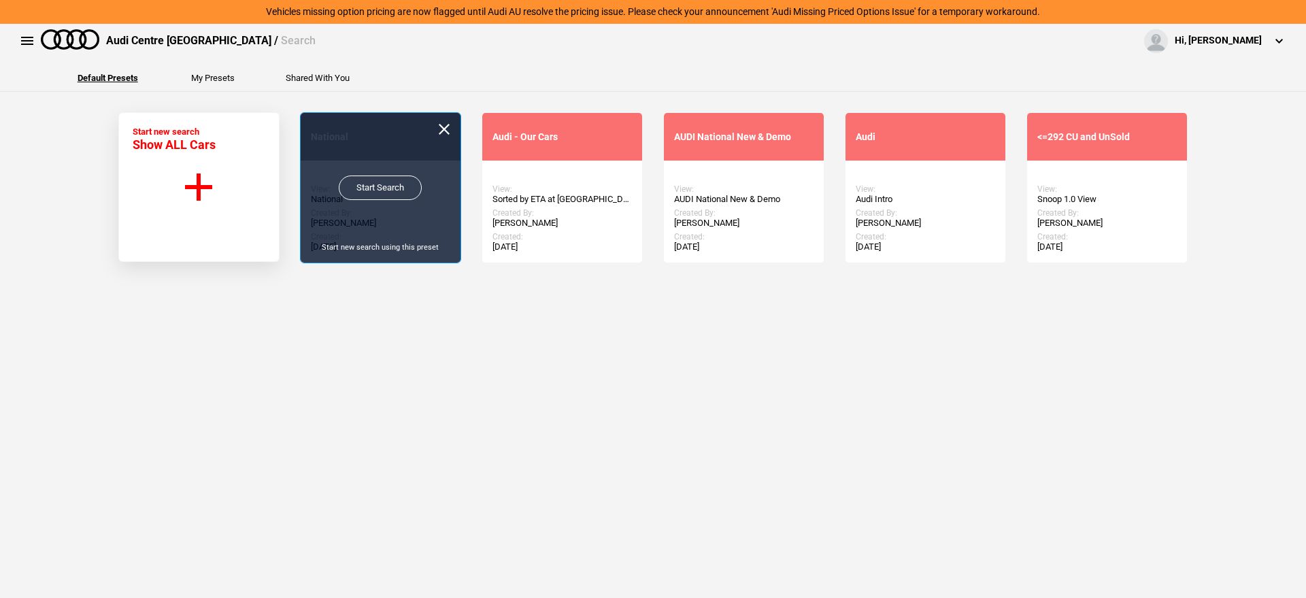
click at [375, 186] on link "Start Search" at bounding box center [380, 187] width 83 height 24
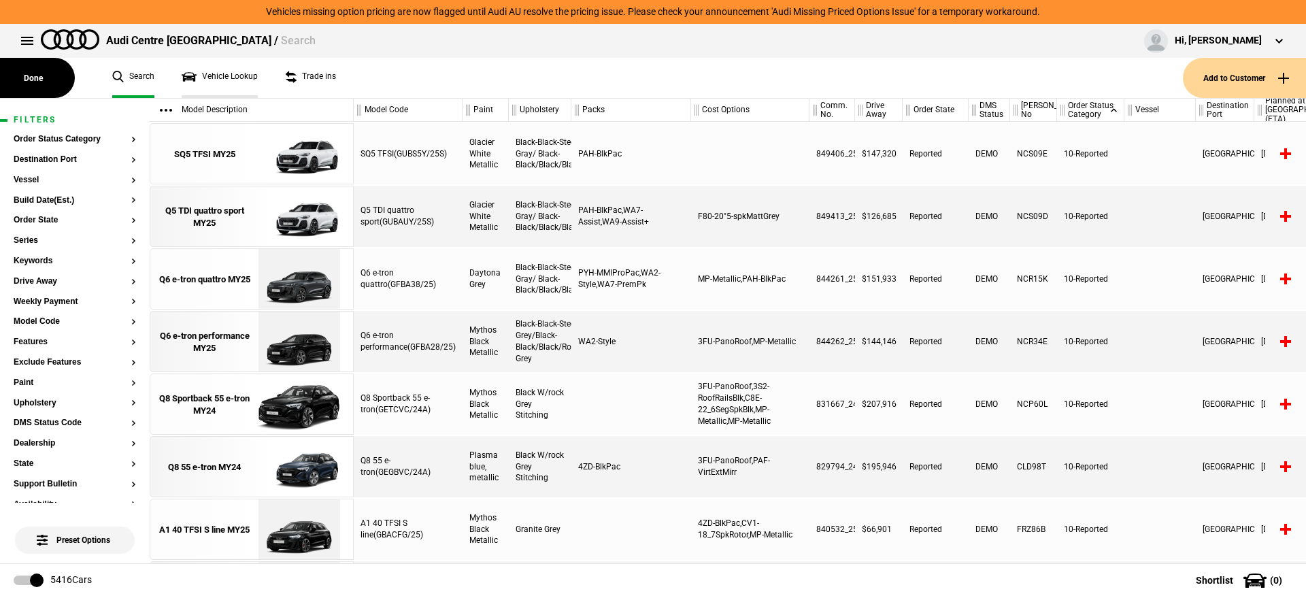
click at [217, 84] on link "Vehicle Lookup" at bounding box center [220, 78] width 76 height 40
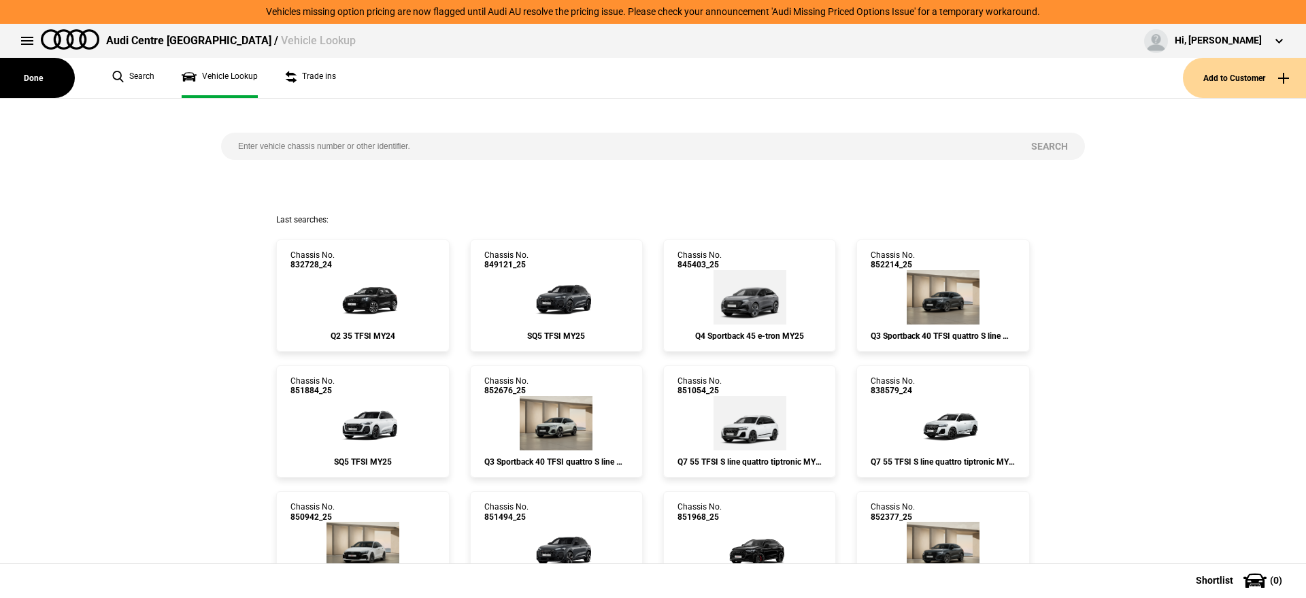
click at [286, 135] on input "search" at bounding box center [617, 146] width 793 height 27
paste input "853392"
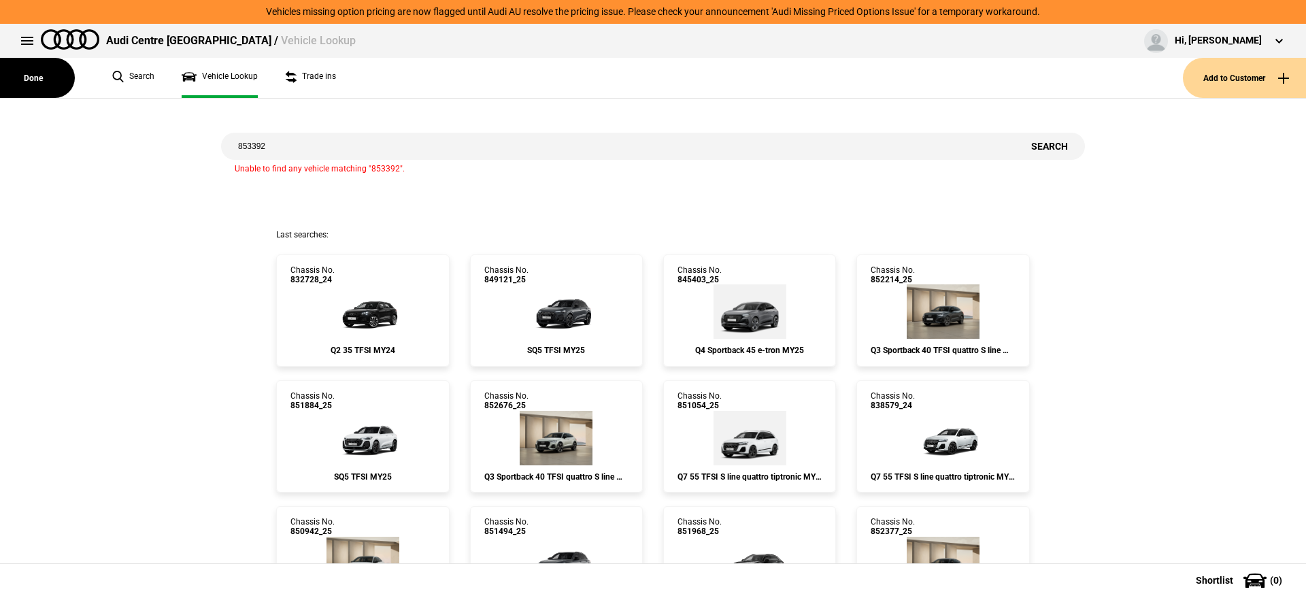
click at [284, 152] on input "853392" at bounding box center [617, 146] width 793 height 27
paste input "1065"
type input "851065"
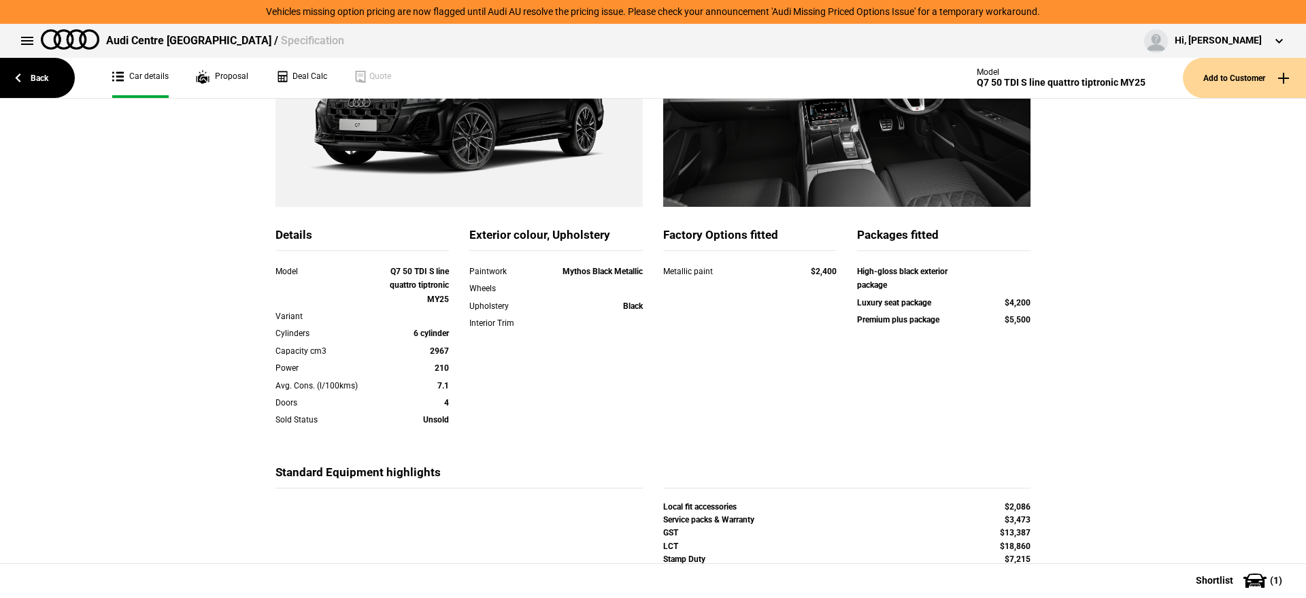
scroll to position [326, 0]
